Goal: Task Accomplishment & Management: Manage account settings

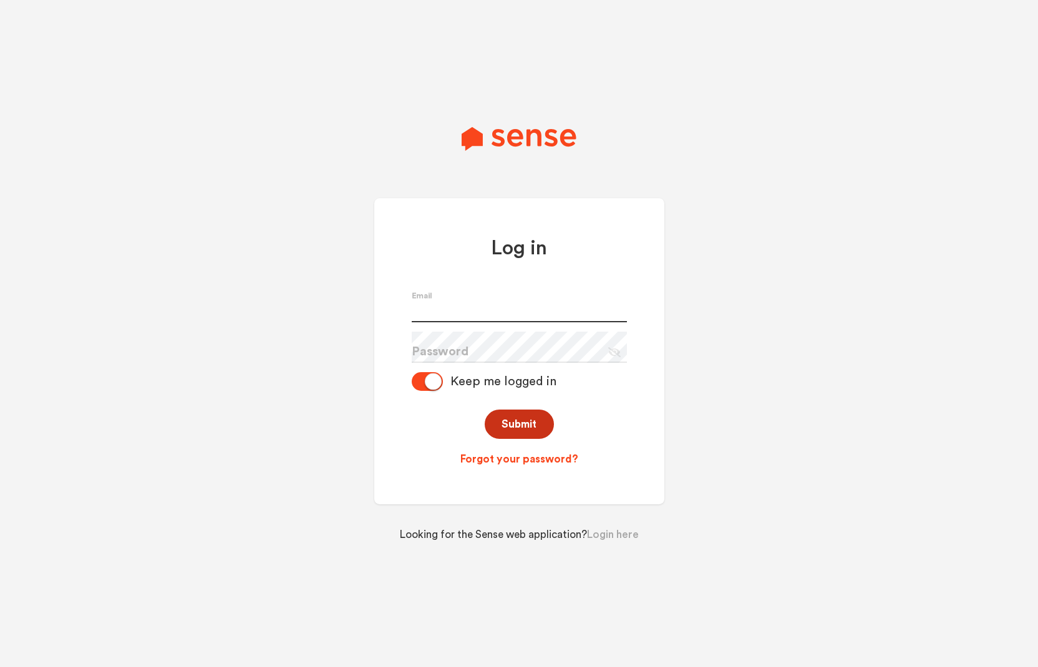
type input "[DOMAIN_NAME][EMAIL_ADDRESS][DOMAIN_NAME]"
click at [532, 418] on button "Submit" at bounding box center [518, 424] width 69 height 29
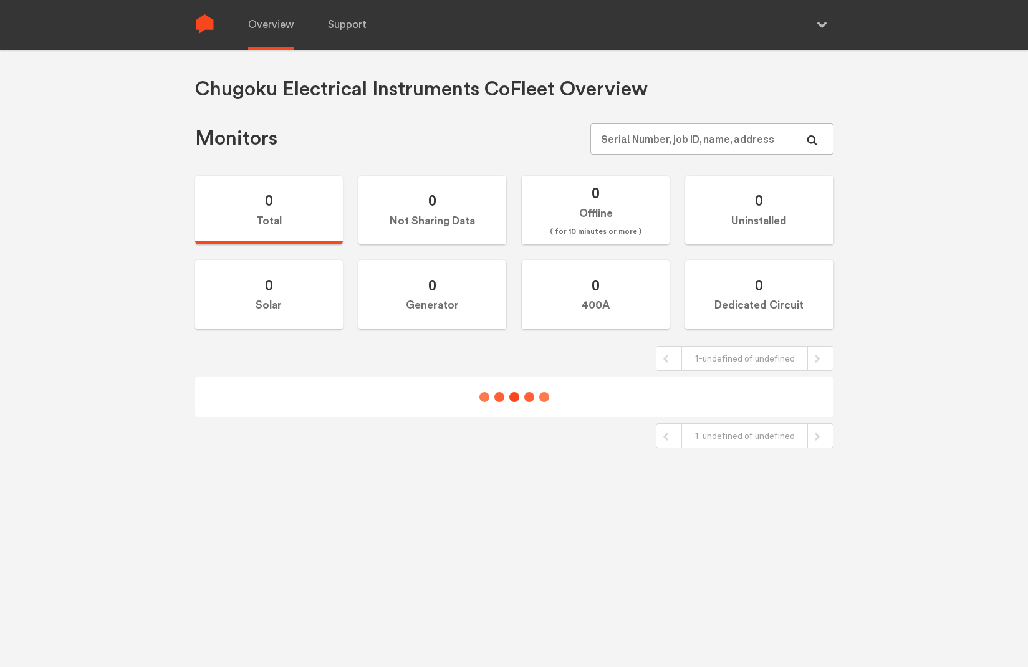
type input "[DOMAIN_NAME][EMAIL_ADDRESS][DOMAIN_NAME]"
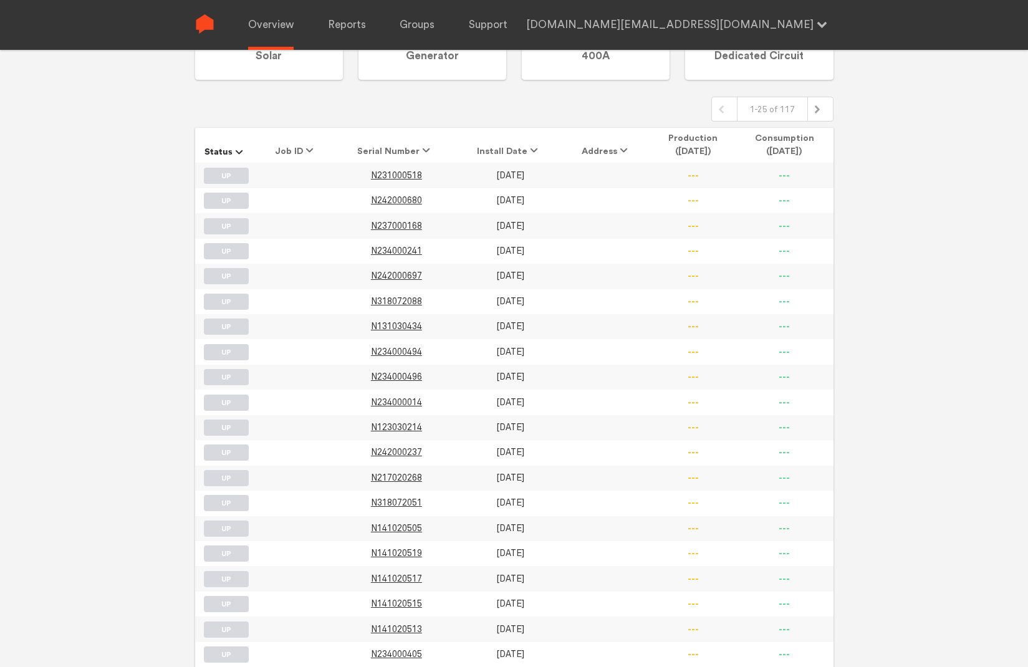
scroll to position [412, 0]
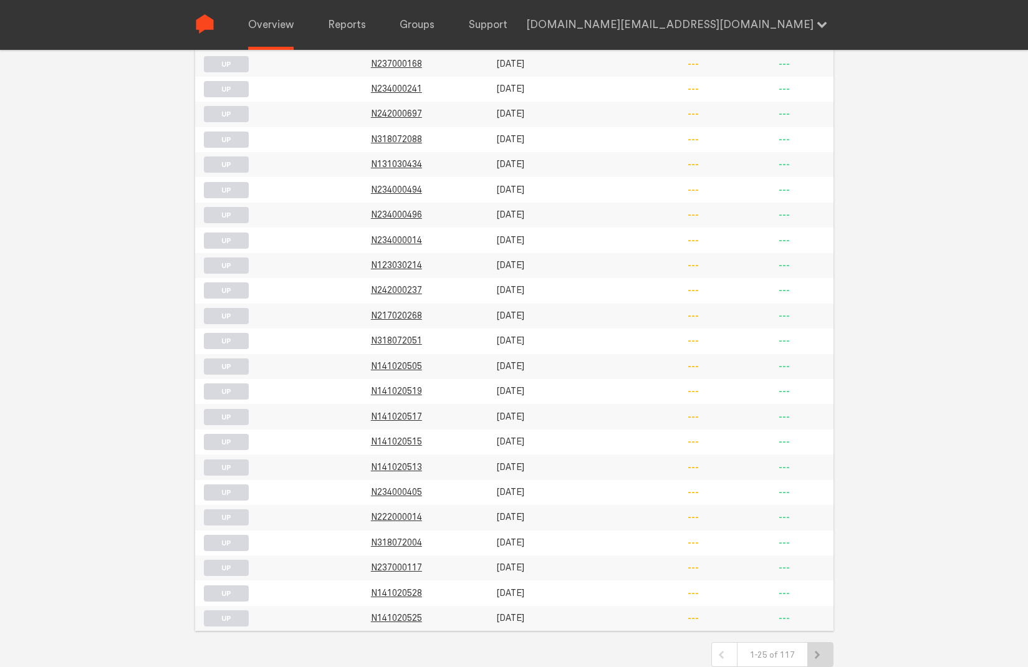
click at [821, 662] on div at bounding box center [820, 655] width 25 height 24
click at [815, 658] on icon at bounding box center [816, 655] width 5 height 8
click at [824, 660] on div at bounding box center [820, 654] width 15 height 15
click at [822, 655] on div at bounding box center [820, 654] width 15 height 15
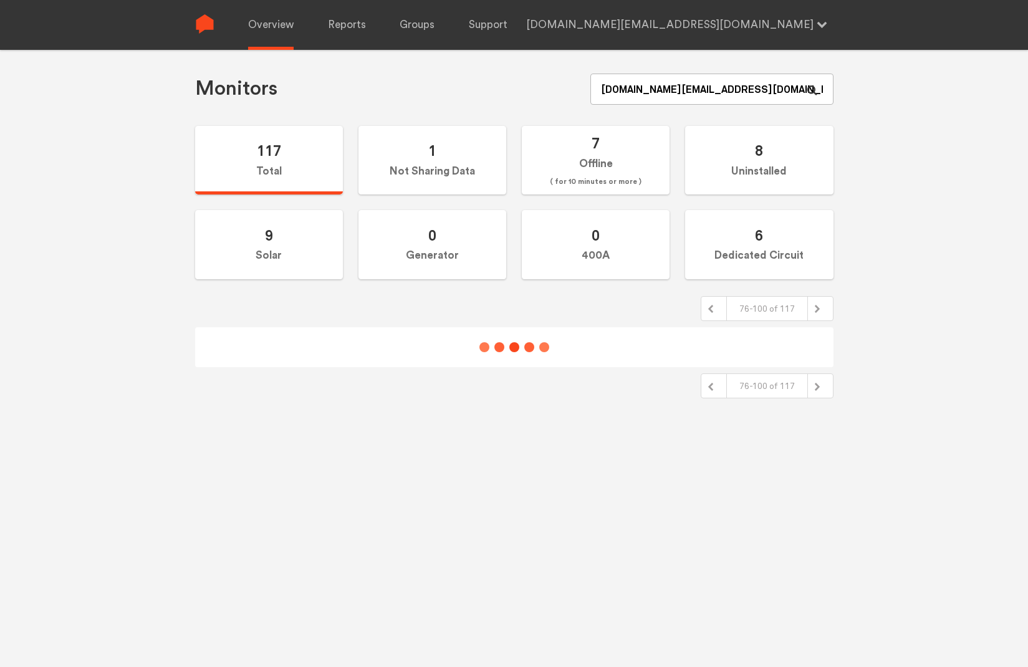
scroll to position [210, 0]
